Goal: Task Accomplishment & Management: Complete application form

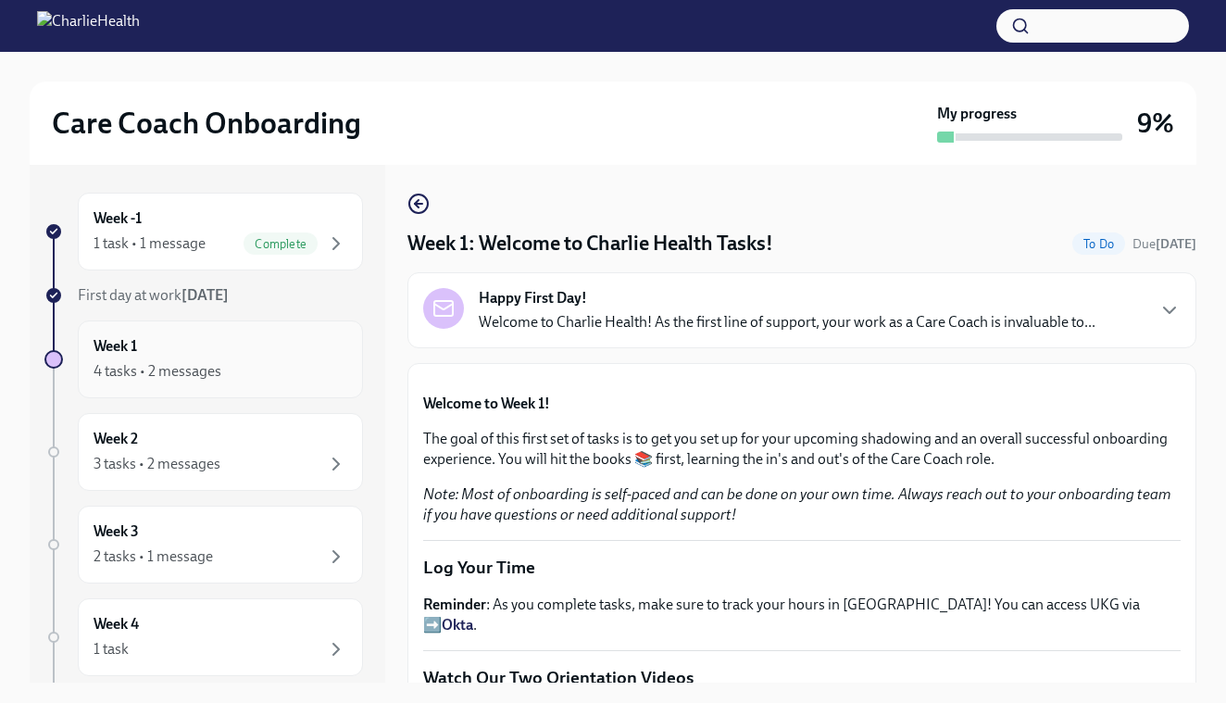
scroll to position [2039, 0]
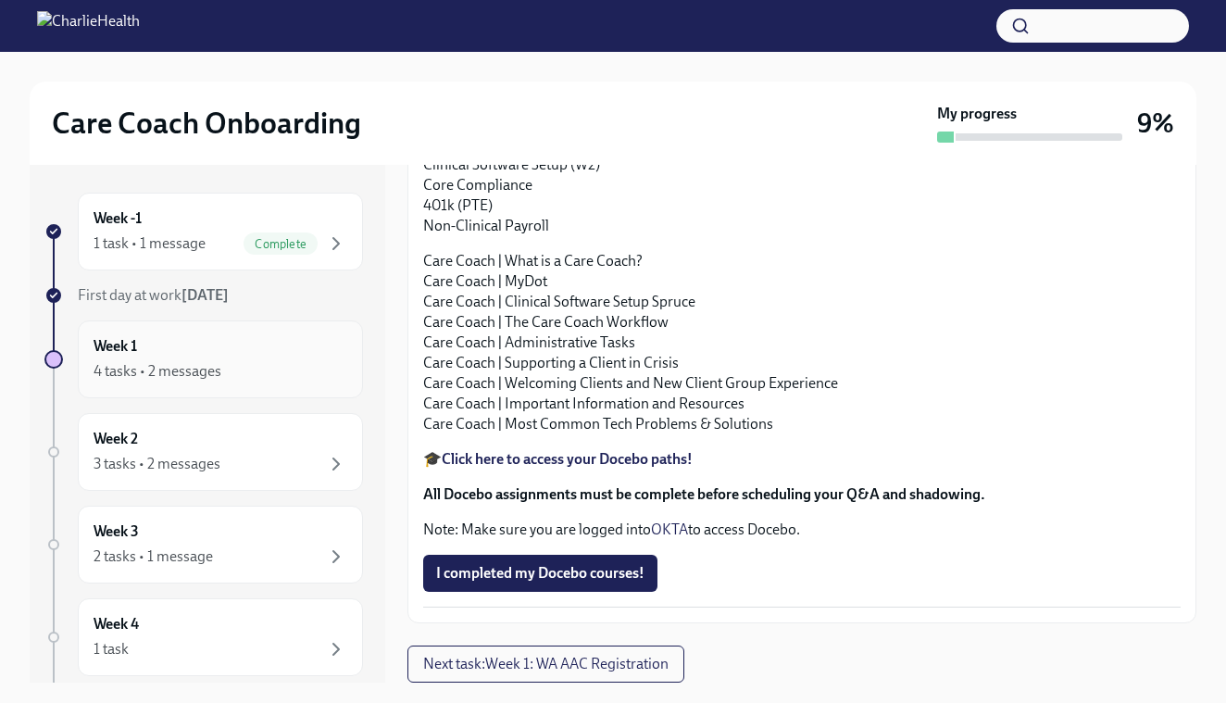
click at [178, 349] on div "Week 1 4 tasks • 2 messages" at bounding box center [220, 359] width 254 height 46
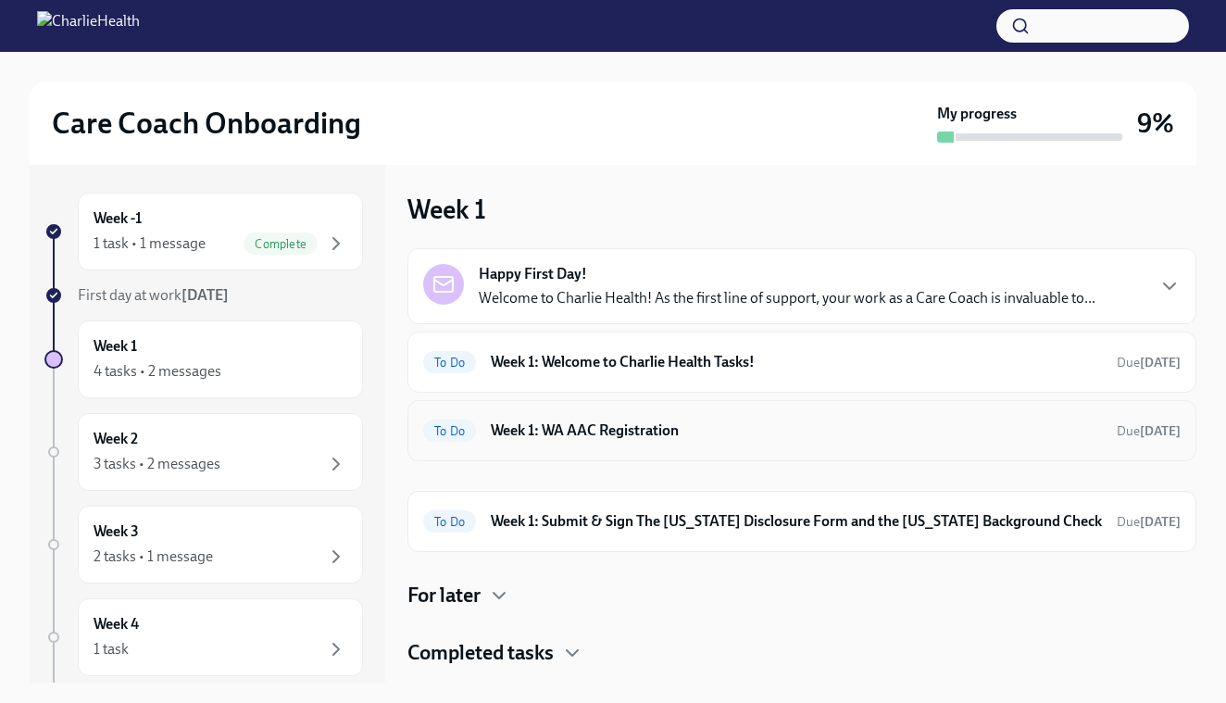
click at [634, 427] on h6 "Week 1: WA AAC Registration" at bounding box center [796, 430] width 611 height 20
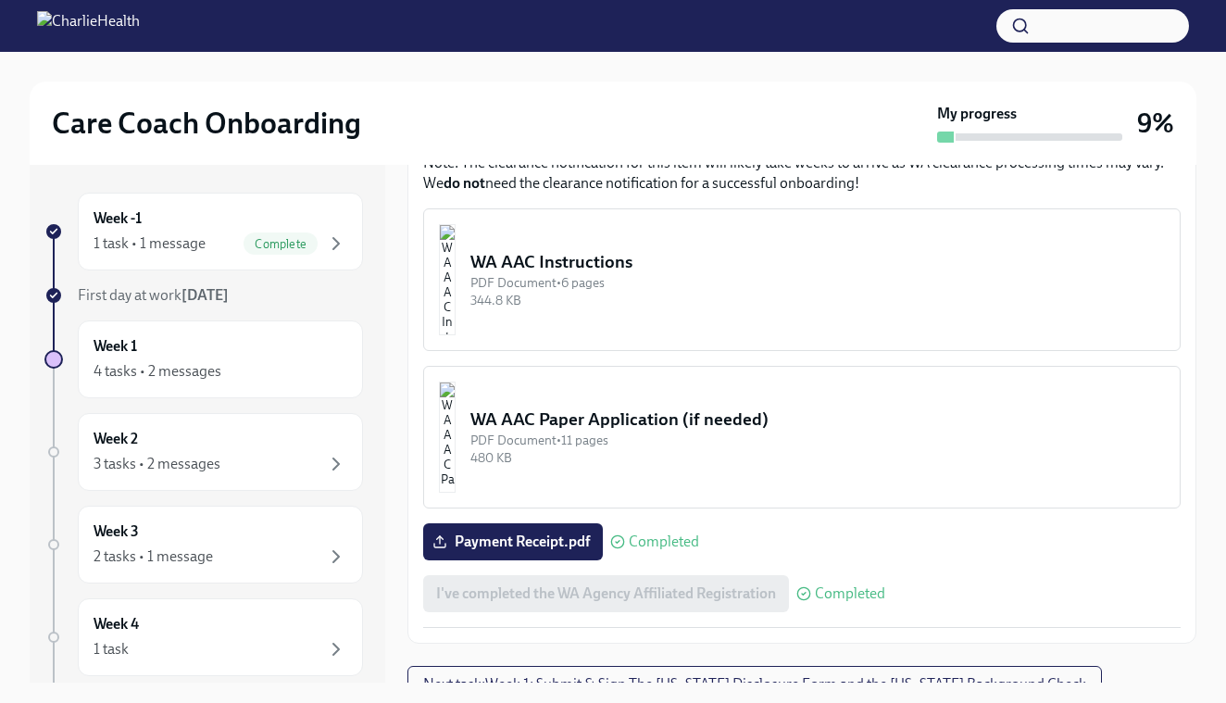
scroll to position [936, 0]
click at [691, 676] on span "Next task : Week 1: Submit & Sign The [US_STATE] Disclosure Form and the [US_ST…" at bounding box center [754, 685] width 663 height 19
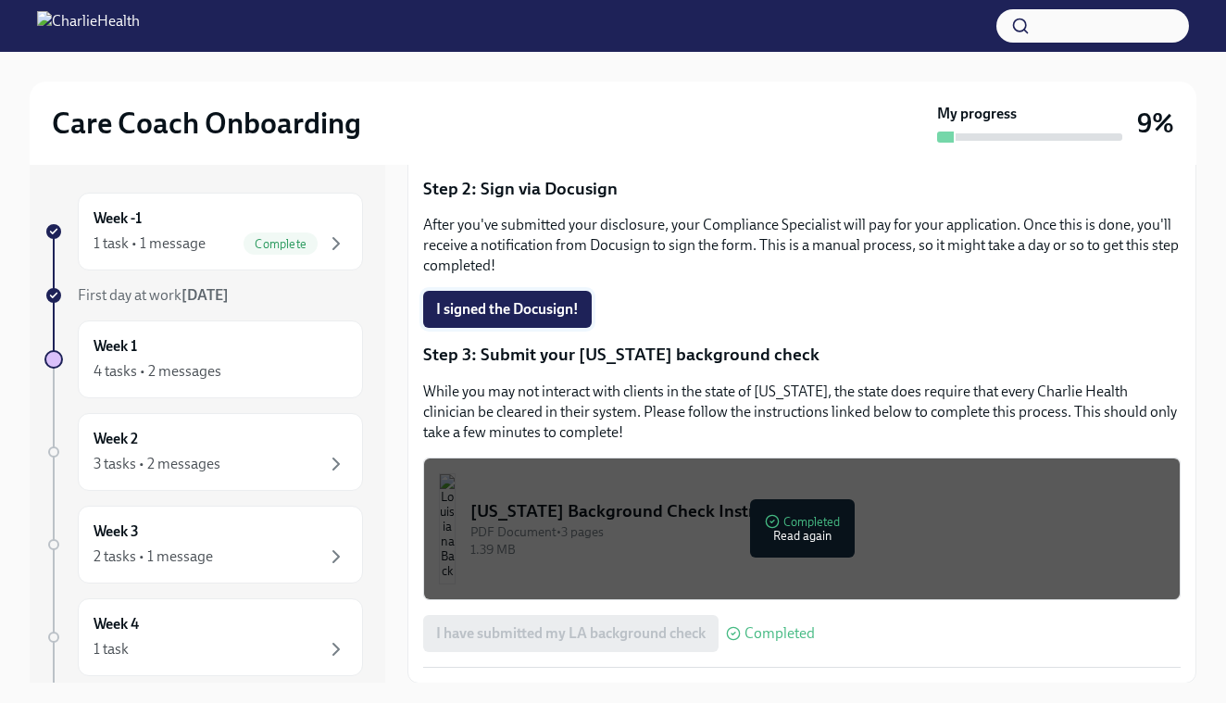
scroll to position [386, 0]
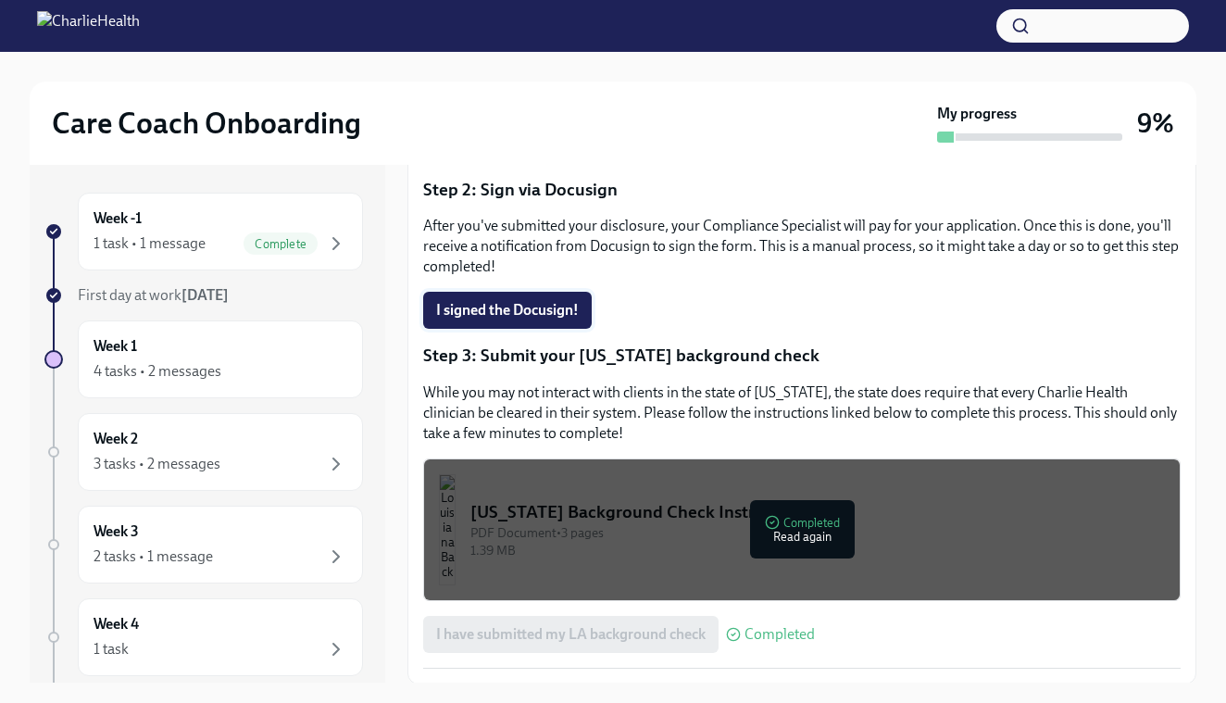
click at [513, 318] on span "I signed the Docusign!" at bounding box center [507, 310] width 143 height 19
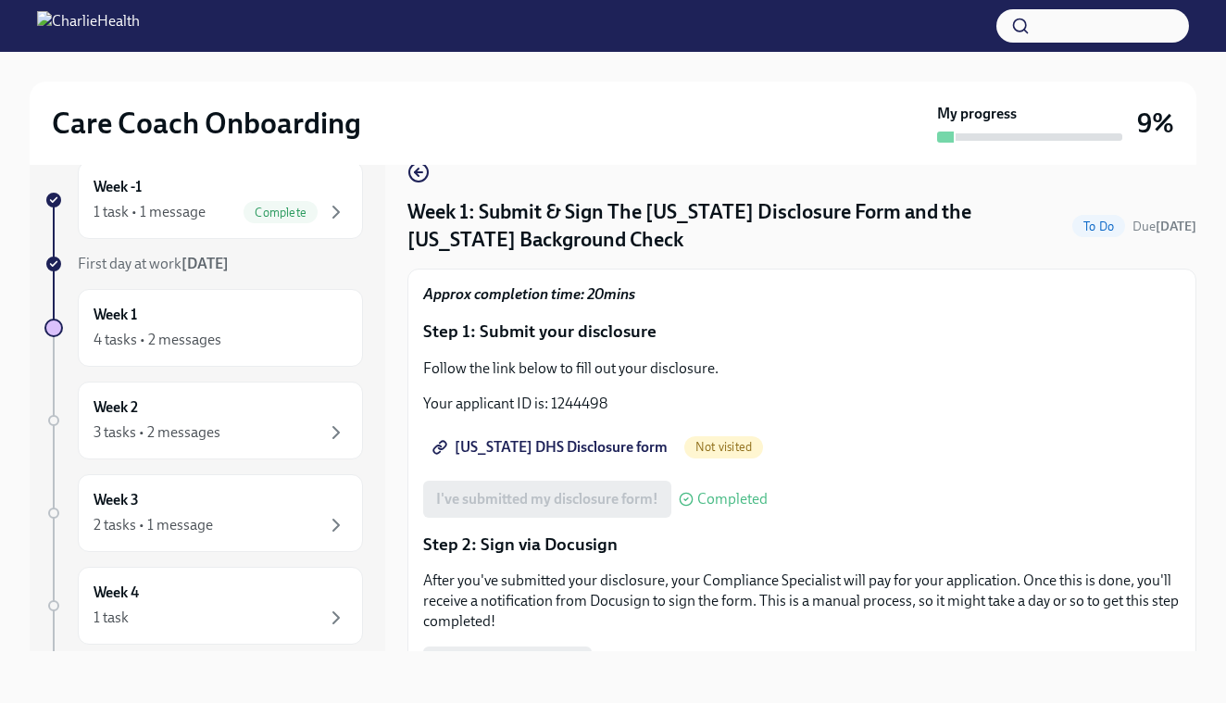
scroll to position [0, 0]
click at [422, 171] on icon "button" at bounding box center [418, 172] width 22 height 22
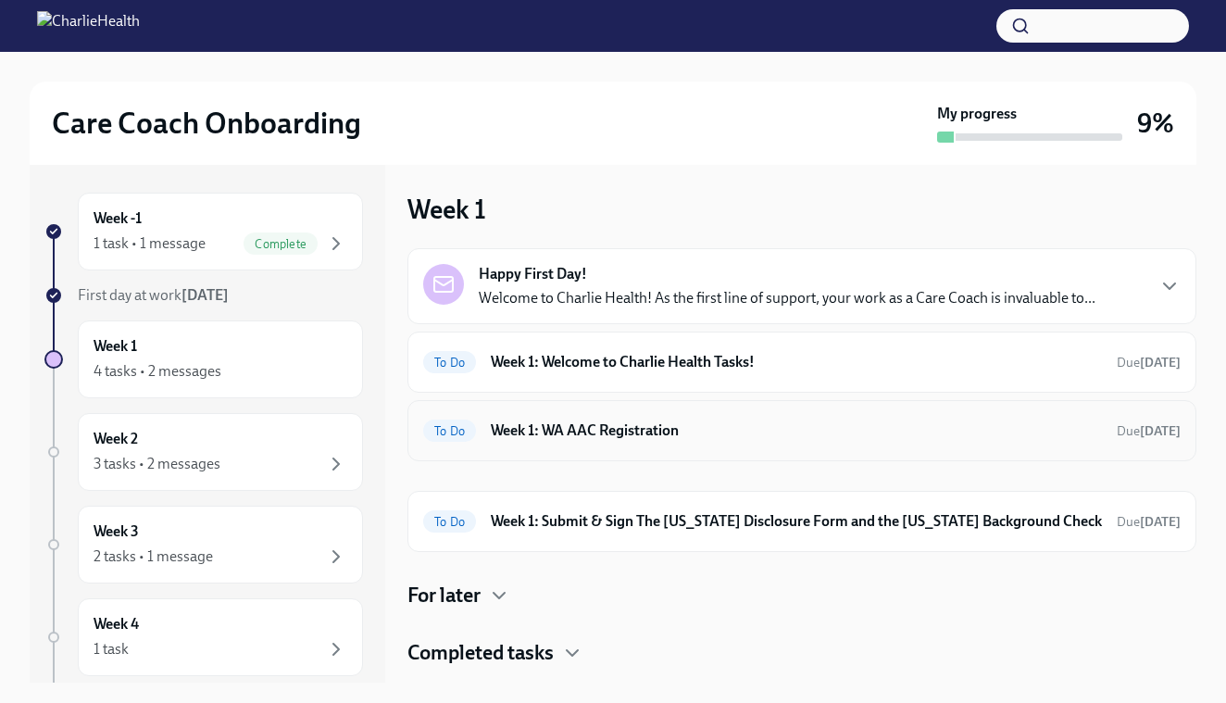
click at [670, 429] on h6 "Week 1: WA AAC Registration" at bounding box center [796, 430] width 611 height 20
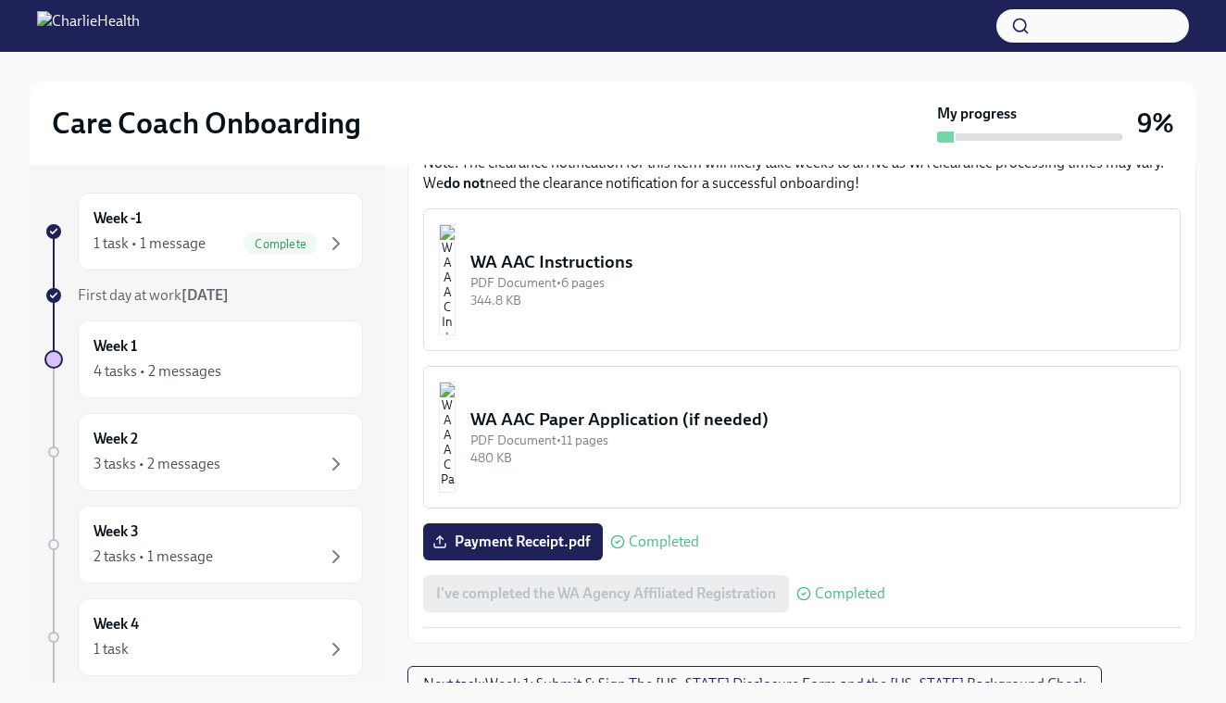
scroll to position [936, 0]
click at [638, 676] on span "Next task : Week 1: Submit & Sign The [US_STATE] Disclosure Form and the [US_ST…" at bounding box center [754, 685] width 663 height 19
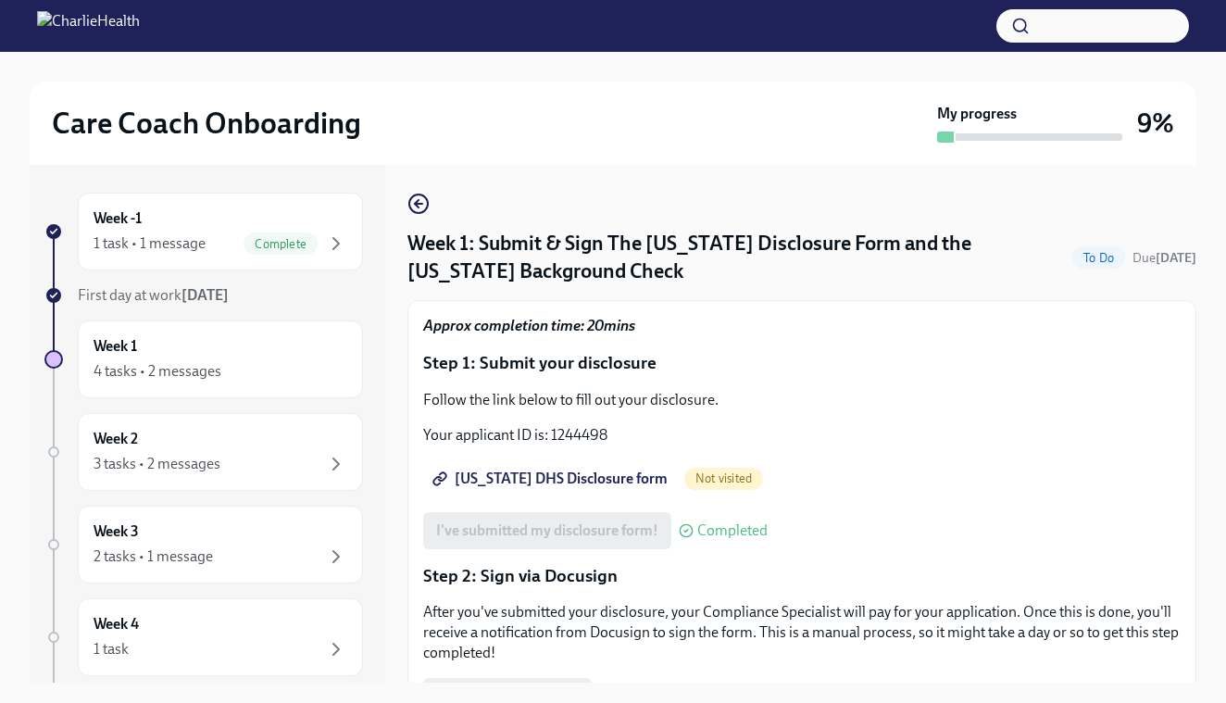
click at [557, 476] on span "[US_STATE] DHS Disclosure form" at bounding box center [551, 478] width 231 height 19
click at [417, 199] on icon "button" at bounding box center [418, 204] width 22 height 22
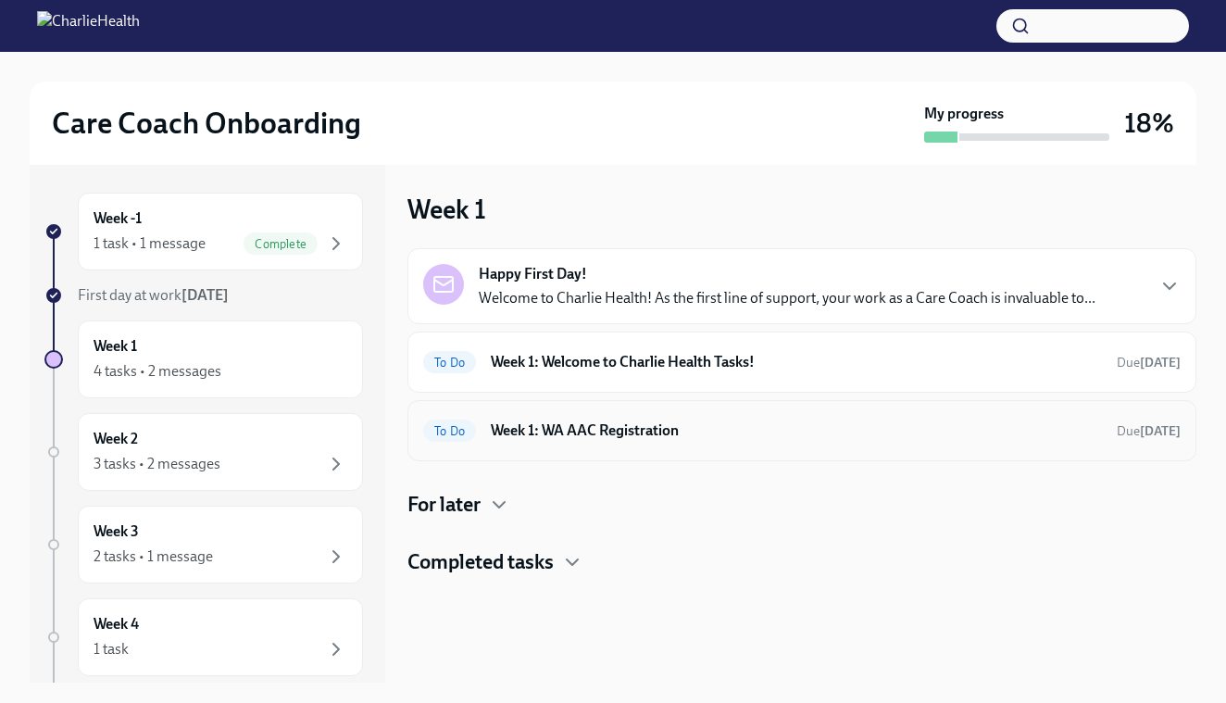
click at [620, 432] on h6 "Week 1: WA AAC Registration" at bounding box center [796, 430] width 611 height 20
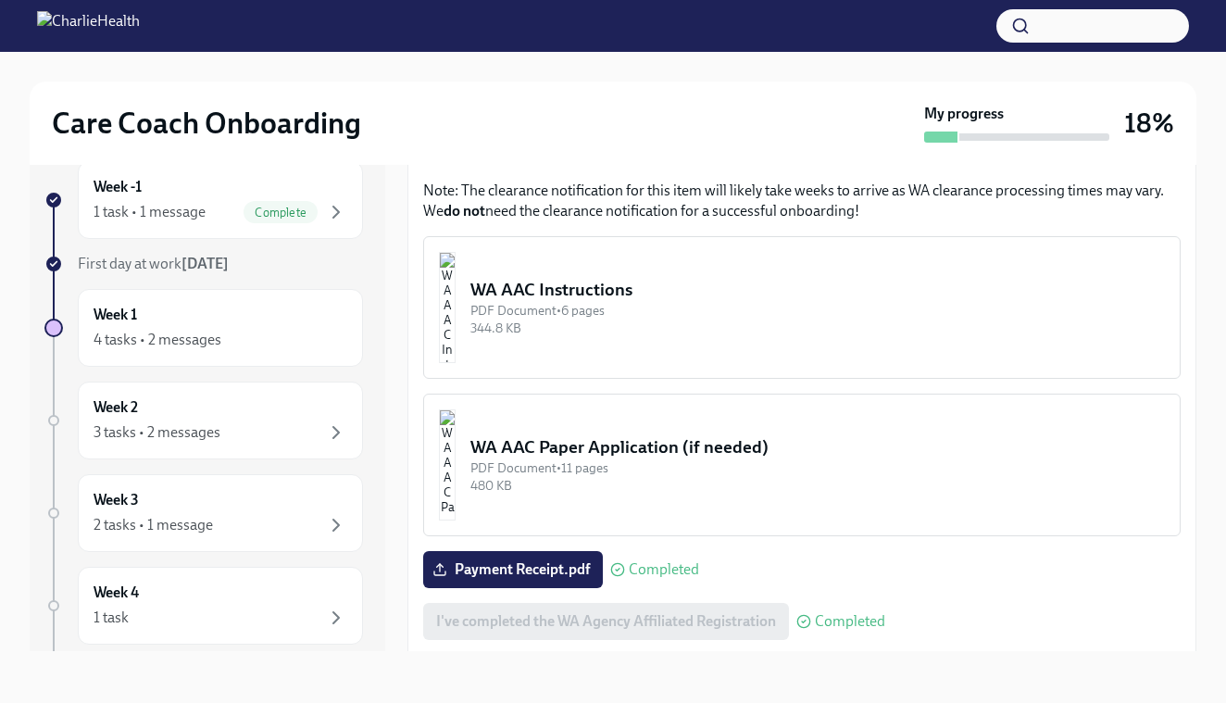
scroll to position [877, 0]
click at [565, 460] on div "PDF Document • 11 pages" at bounding box center [817, 469] width 694 height 18
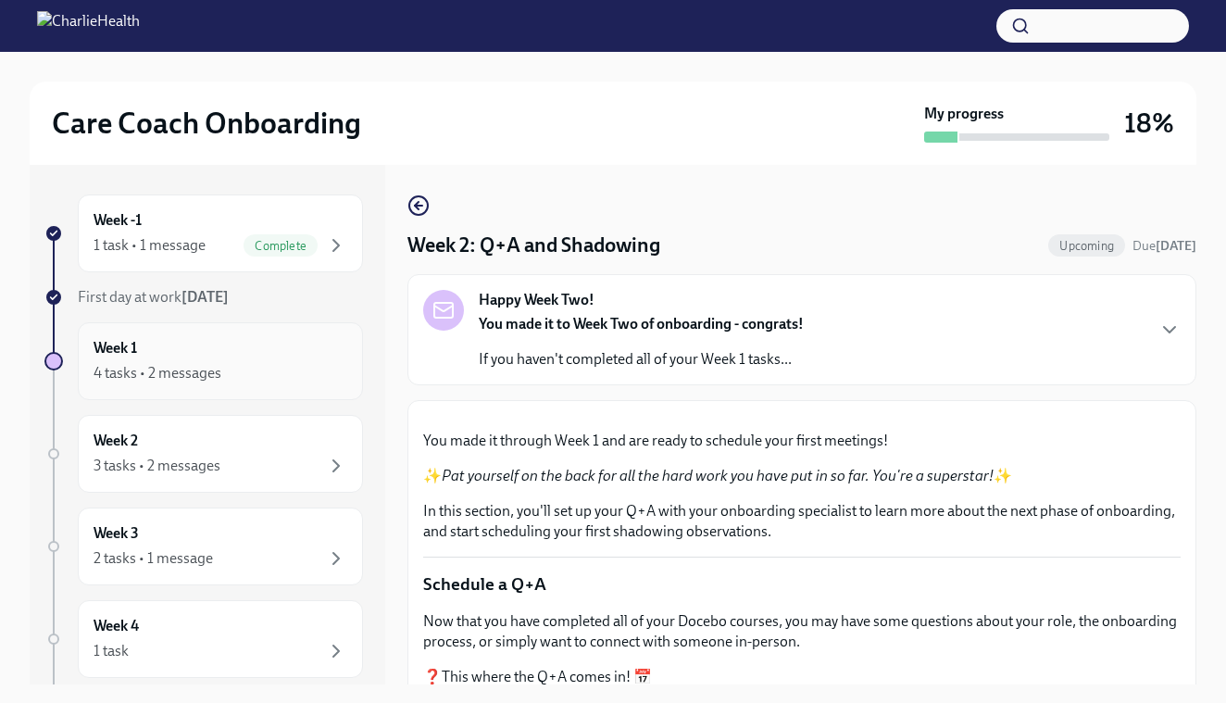
click at [180, 351] on div "Week 1 4 tasks • 2 messages" at bounding box center [220, 361] width 254 height 46
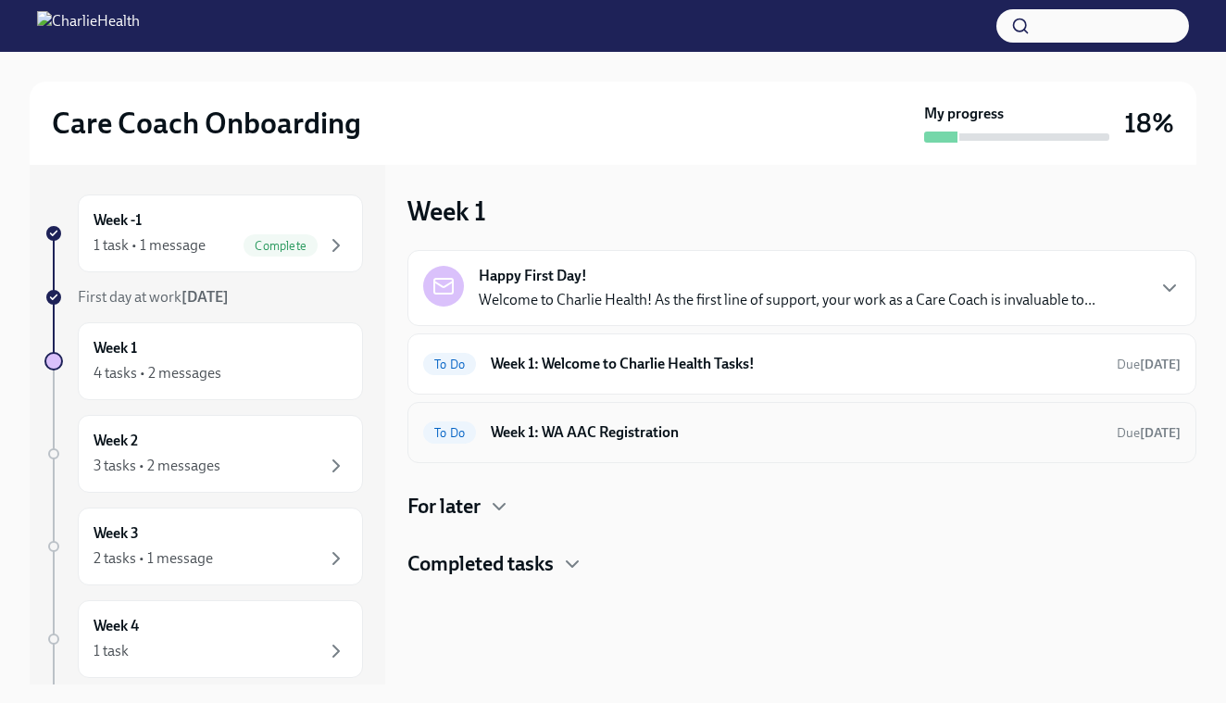
click at [640, 418] on div "To Do Week 1: WA AAC Registration Due in 2 days" at bounding box center [801, 432] width 757 height 30
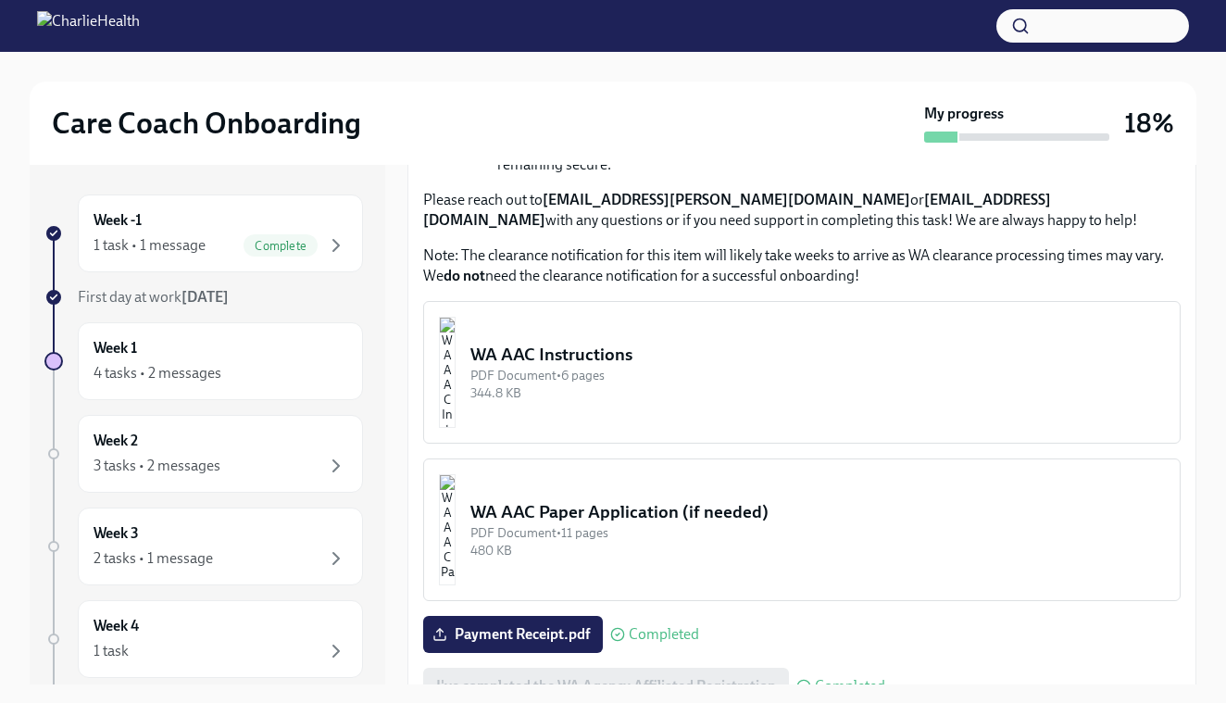
scroll to position [840, 0]
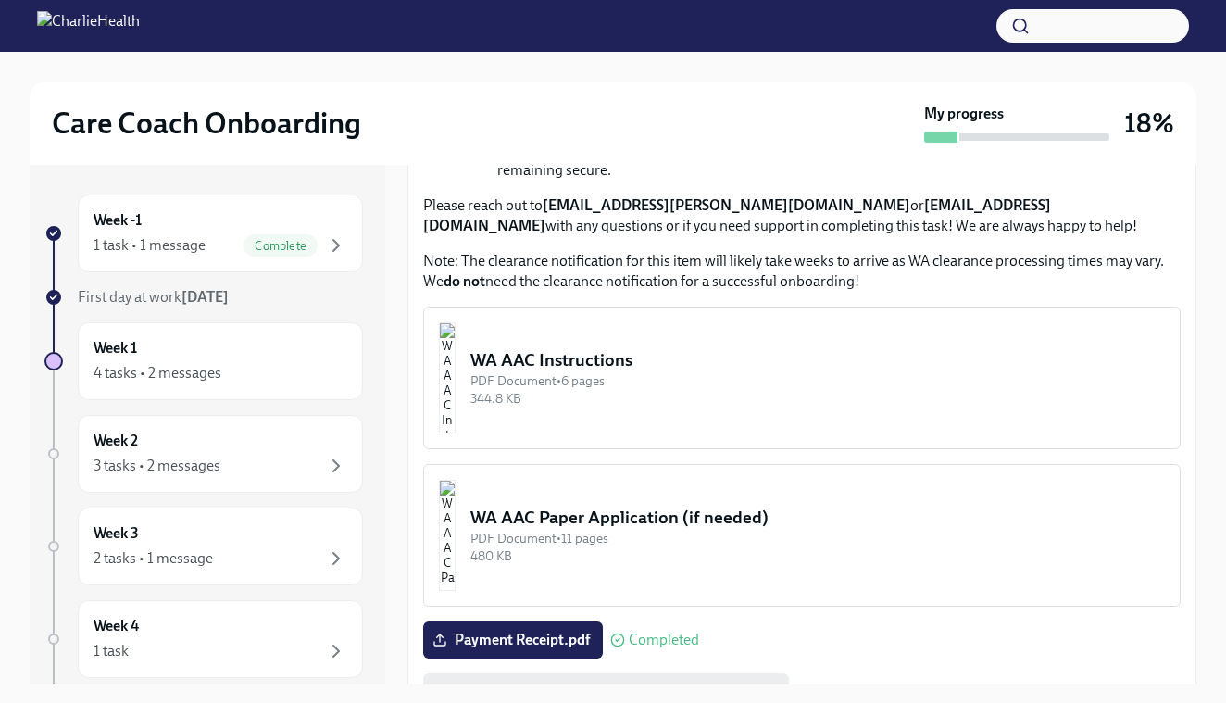
click at [618, 505] on div "WA AAC Paper Application (if needed)" at bounding box center [817, 517] width 694 height 24
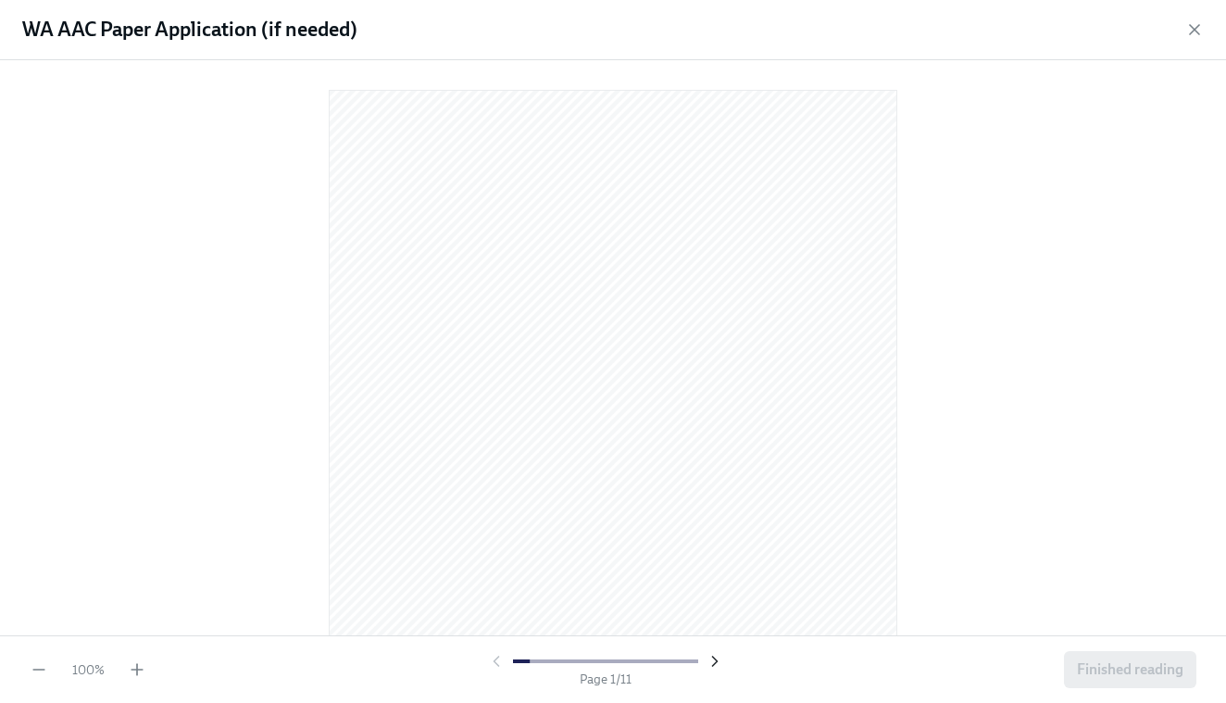
click at [716, 660] on icon "button" at bounding box center [714, 660] width 5 height 9
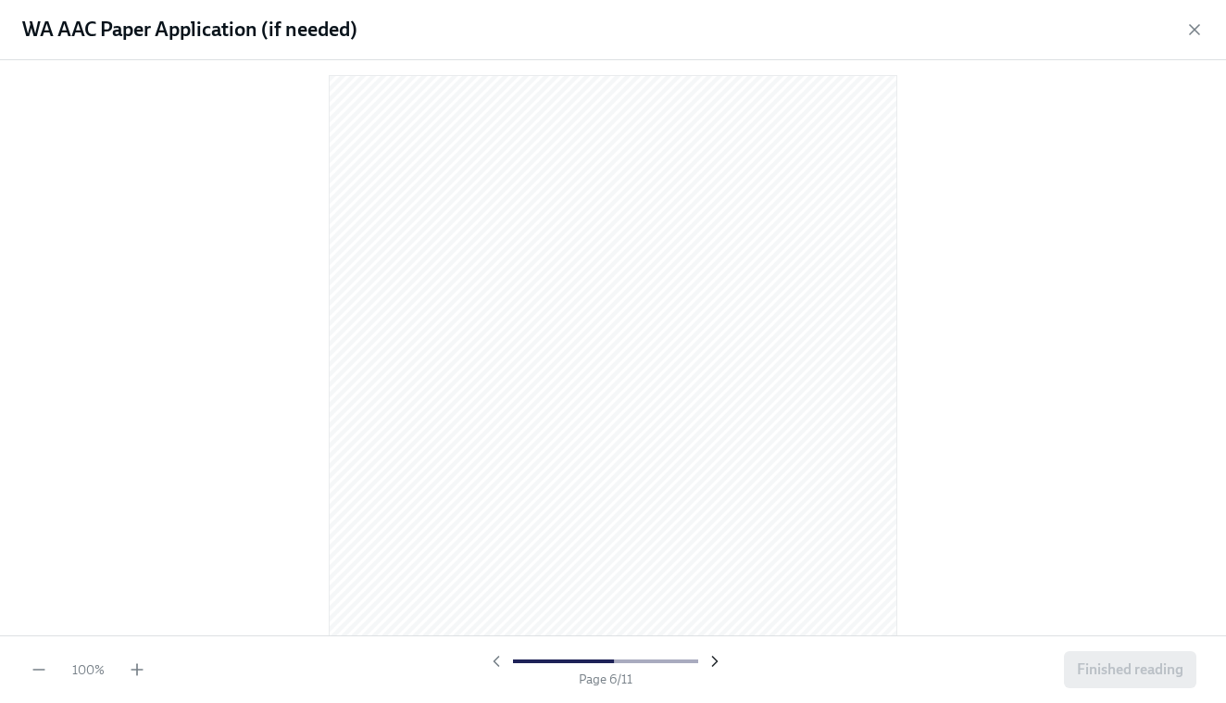
click at [716, 660] on icon "button" at bounding box center [714, 660] width 5 height 9
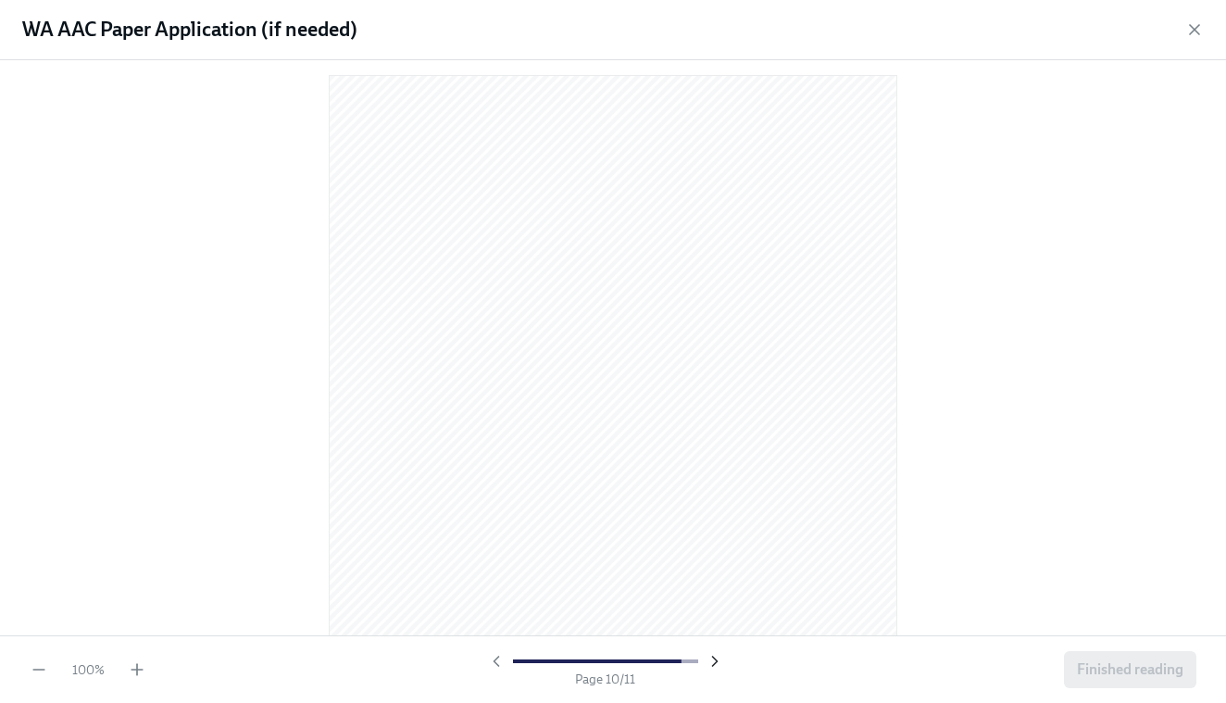
scroll to position [6763, 0]
click at [716, 660] on div at bounding box center [605, 661] width 237 height 19
drag, startPoint x: 1115, startPoint y: 672, endPoint x: 1089, endPoint y: 671, distance: 26.9
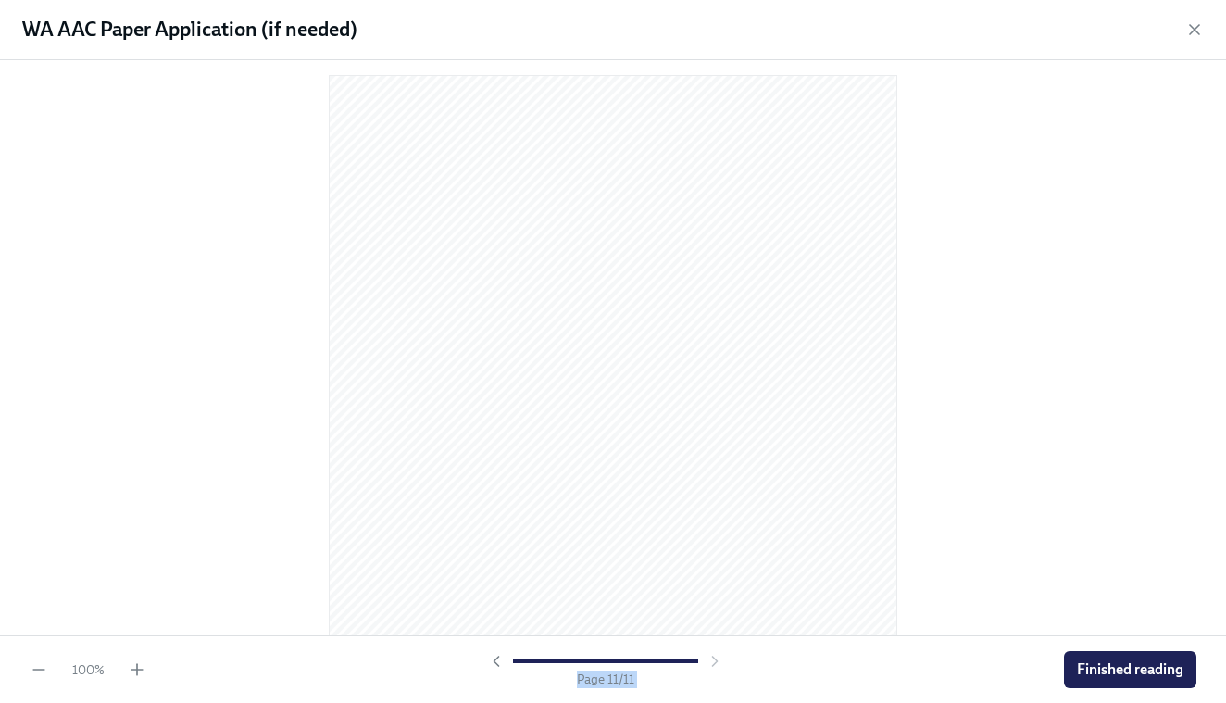
click at [1115, 671] on span "Finished reading" at bounding box center [1129, 669] width 106 height 19
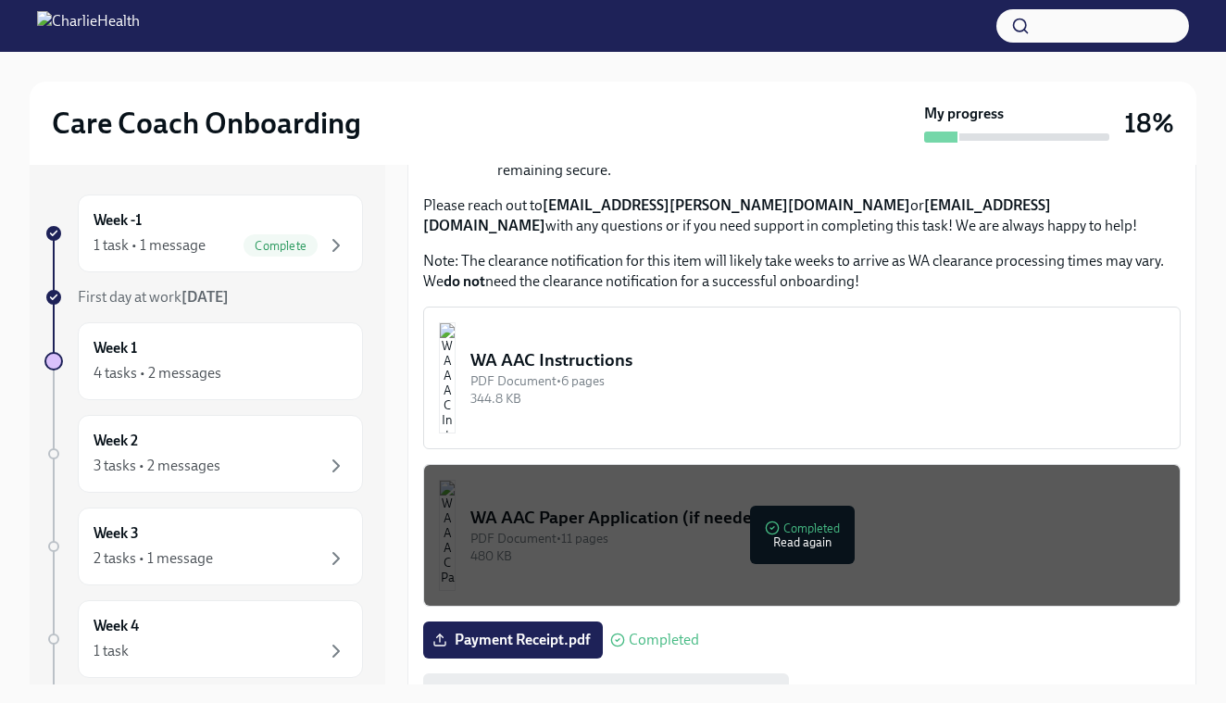
click at [627, 390] on div "344.8 KB" at bounding box center [817, 399] width 694 height 18
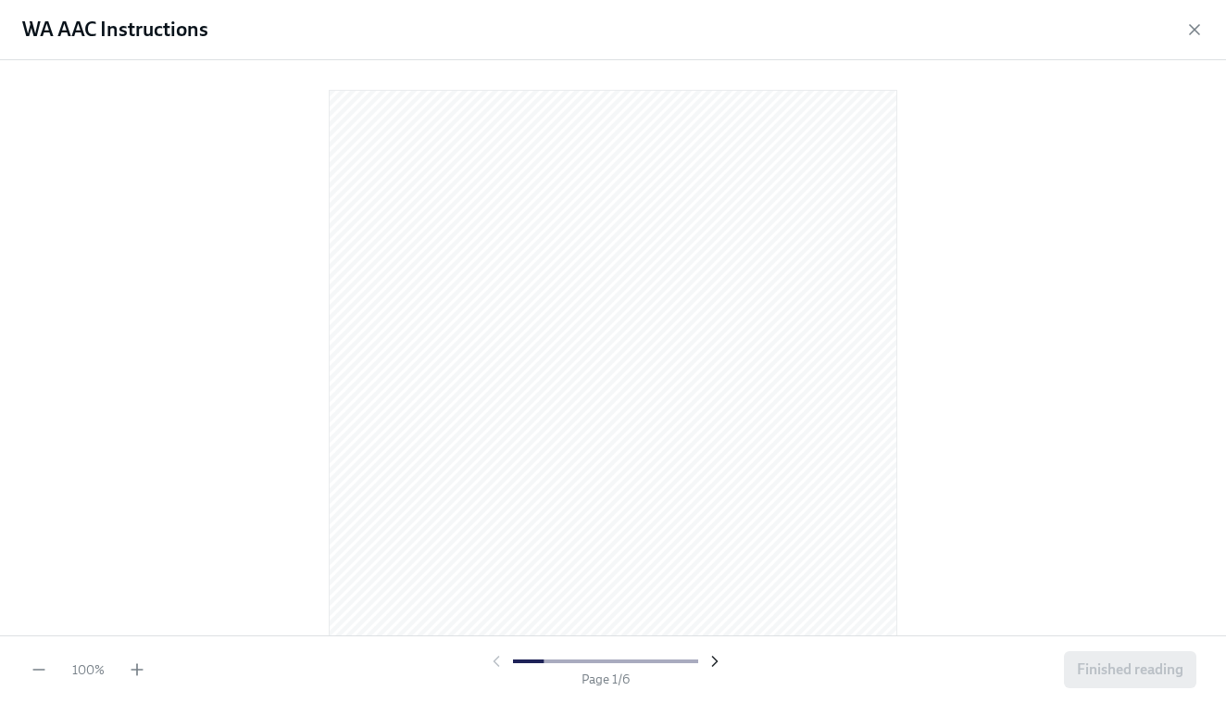
click at [715, 662] on icon "button" at bounding box center [714, 660] width 5 height 9
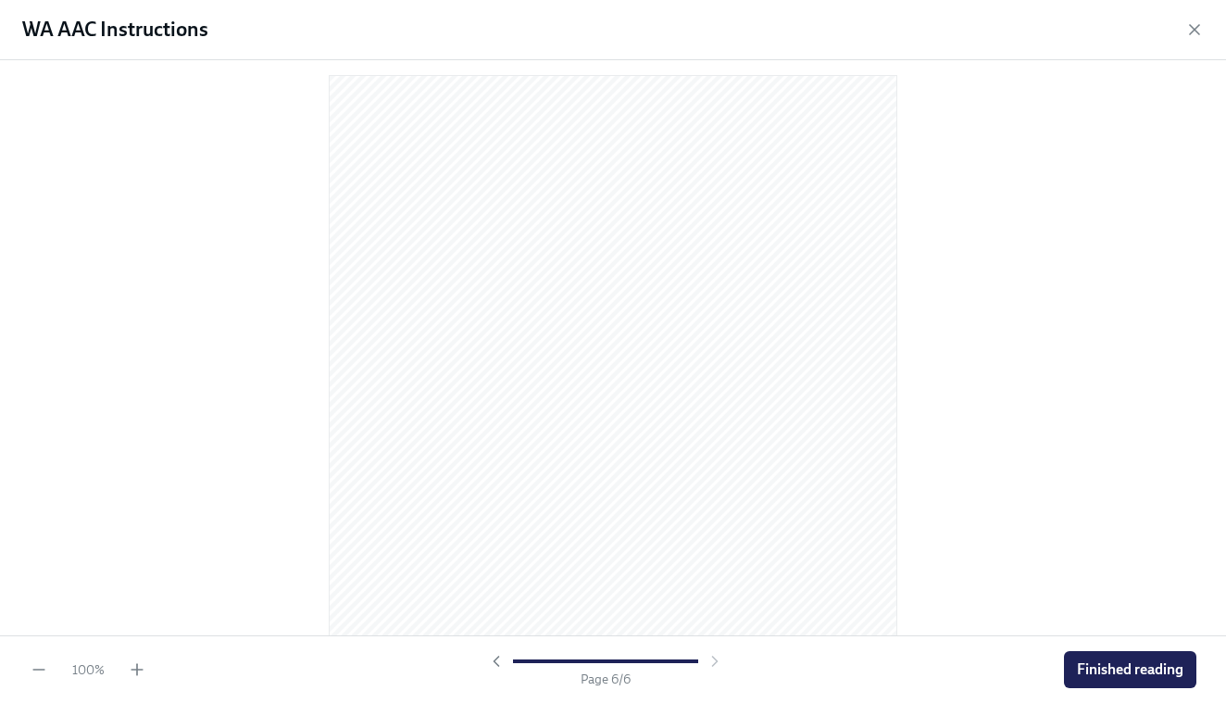
scroll to position [3014, 0]
click at [715, 662] on div at bounding box center [605, 661] width 237 height 19
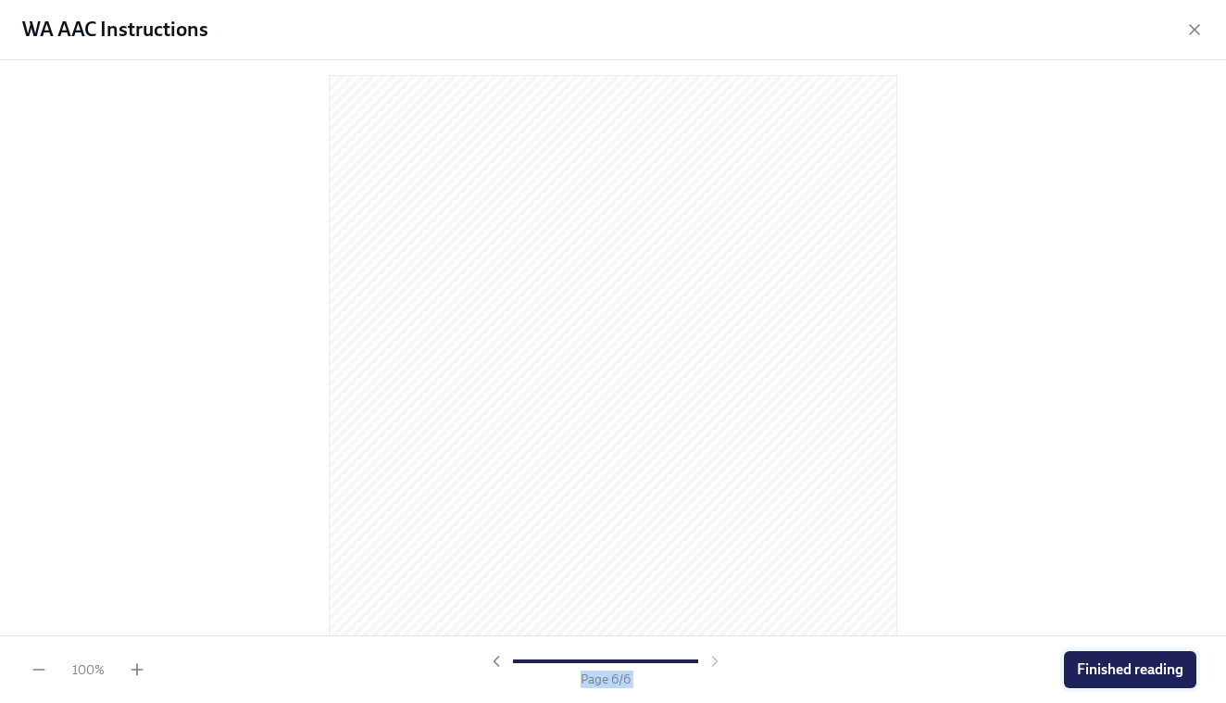
click at [1109, 654] on button "Finished reading" at bounding box center [1130, 669] width 132 height 37
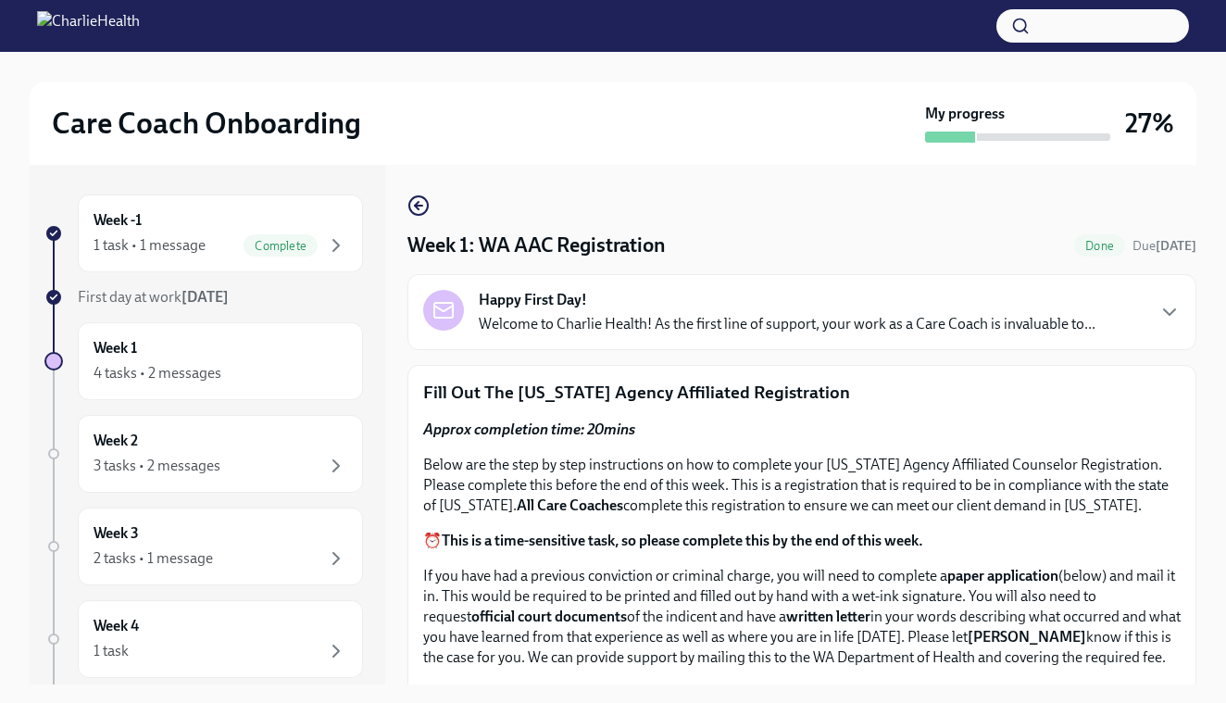
scroll to position [0, 0]
click at [421, 208] on icon "button" at bounding box center [418, 205] width 22 height 22
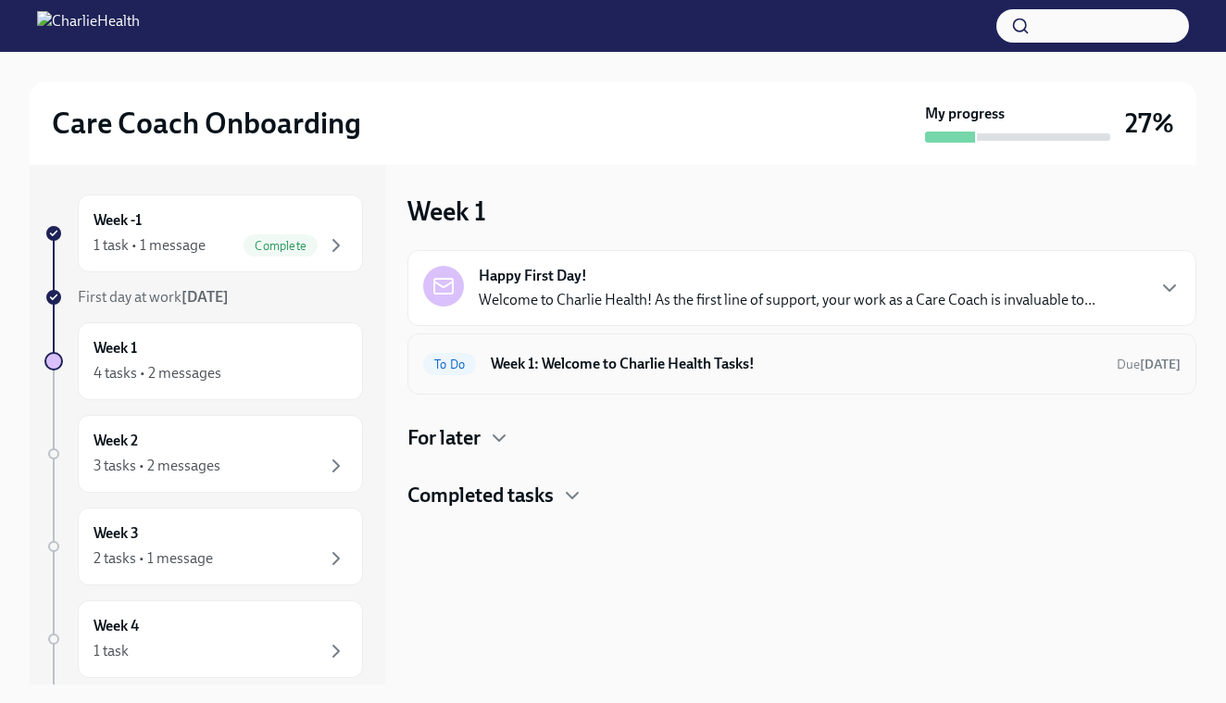
click at [723, 366] on h6 "Week 1: Welcome to Charlie Health Tasks!" at bounding box center [796, 364] width 611 height 20
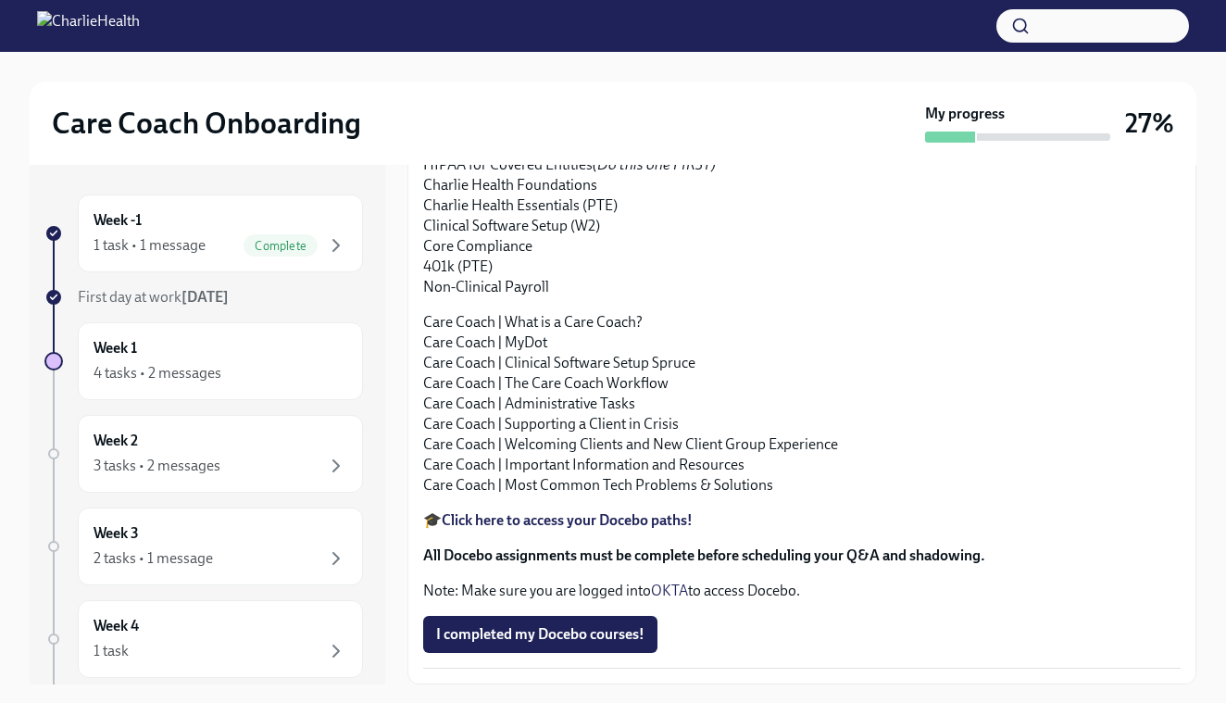
scroll to position [1981, 0]
